Goal: Navigation & Orientation: Find specific page/section

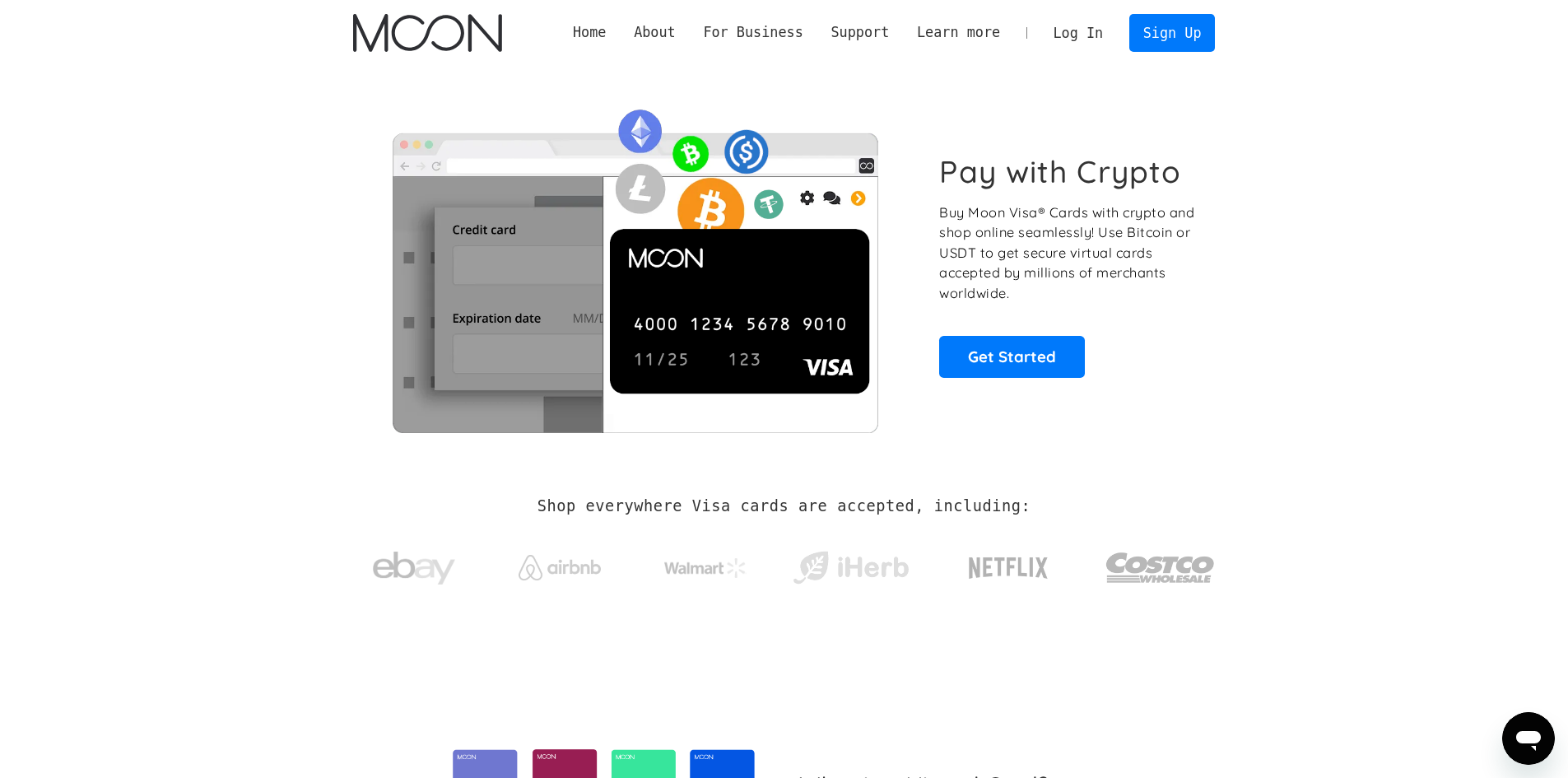
click at [1081, 34] on link "Log In" at bounding box center [1079, 32] width 77 height 36
